Goal: Information Seeking & Learning: Learn about a topic

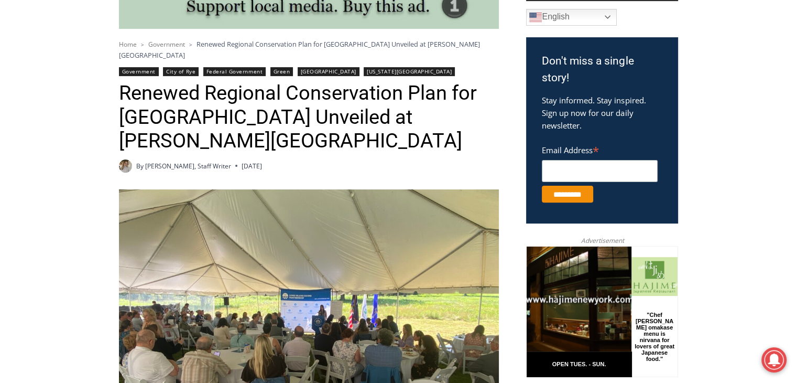
scroll to position [307, 0]
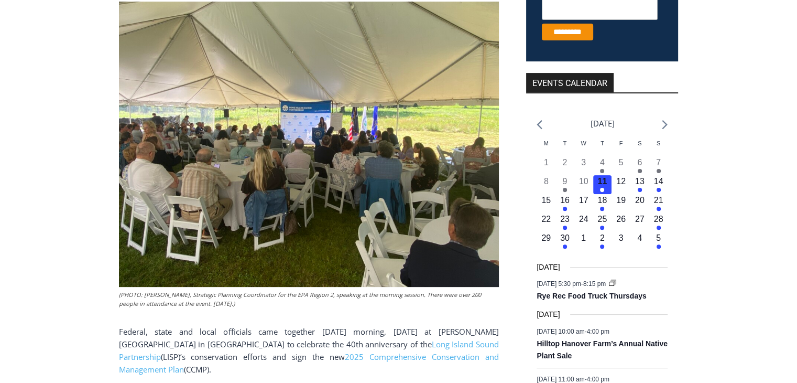
drag, startPoint x: 0, startPoint y: 0, endPoint x: 74, endPoint y: 84, distance: 112.5
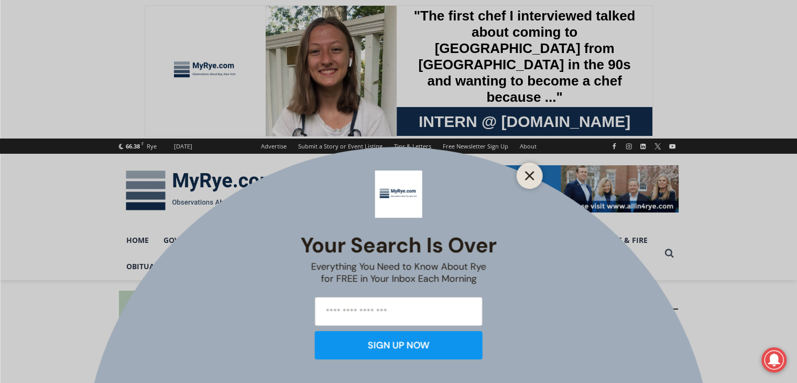
click at [530, 172] on icon "Close" at bounding box center [529, 175] width 9 height 9
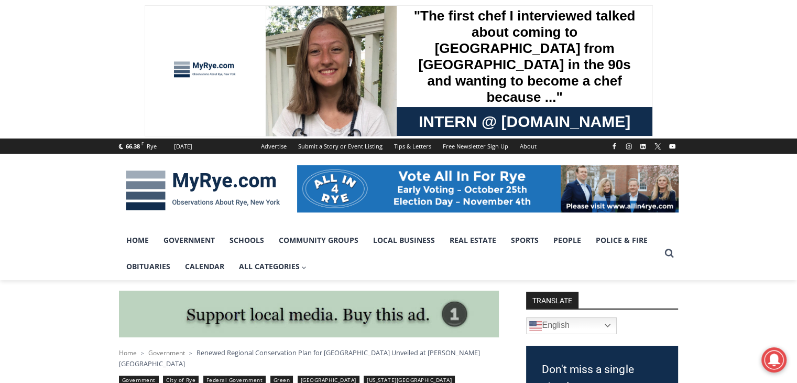
click at [135, 189] on img at bounding box center [203, 190] width 168 height 55
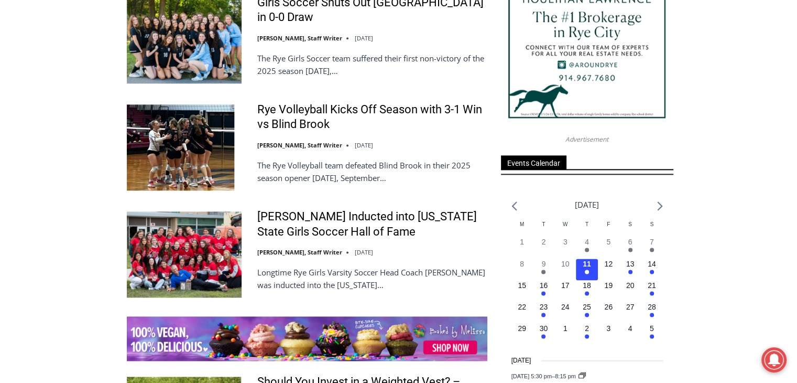
scroll to position [1355, 0]
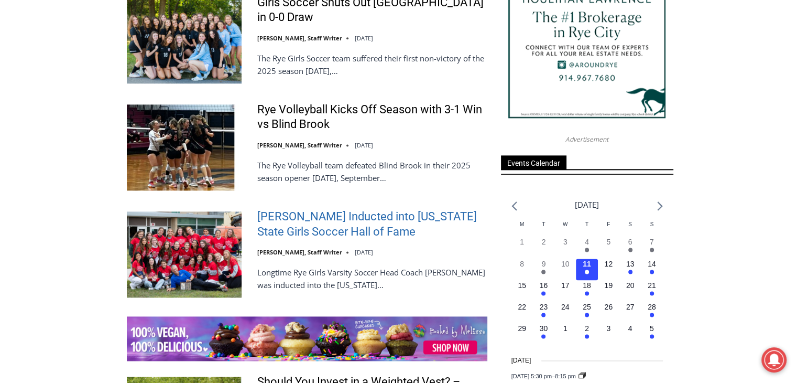
click at [361, 213] on link "[PERSON_NAME] Inducted into [US_STATE] State Girls Soccer Hall of Fame" at bounding box center [372, 224] width 230 height 30
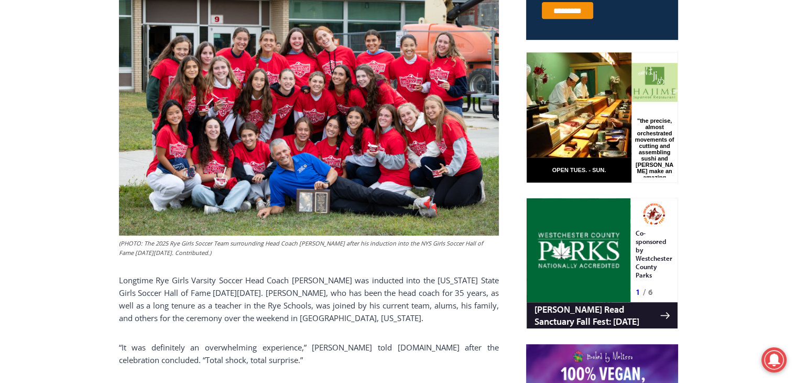
scroll to position [493, 0]
